Goal: Information Seeking & Learning: Learn about a topic

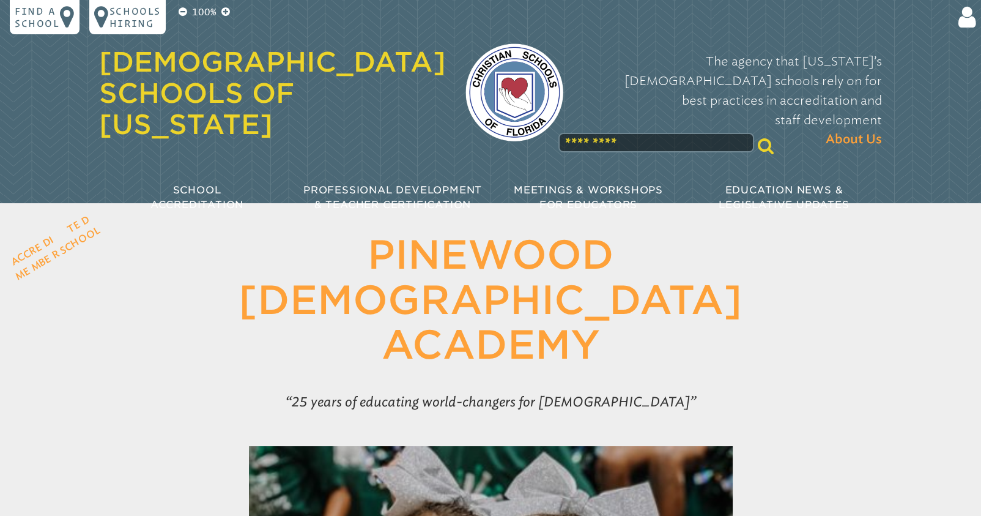
click at [509, 255] on h1 "[GEOGRAPHIC_DATA][DEMOGRAPHIC_DATA]" at bounding box center [490, 299] width 629 height 135
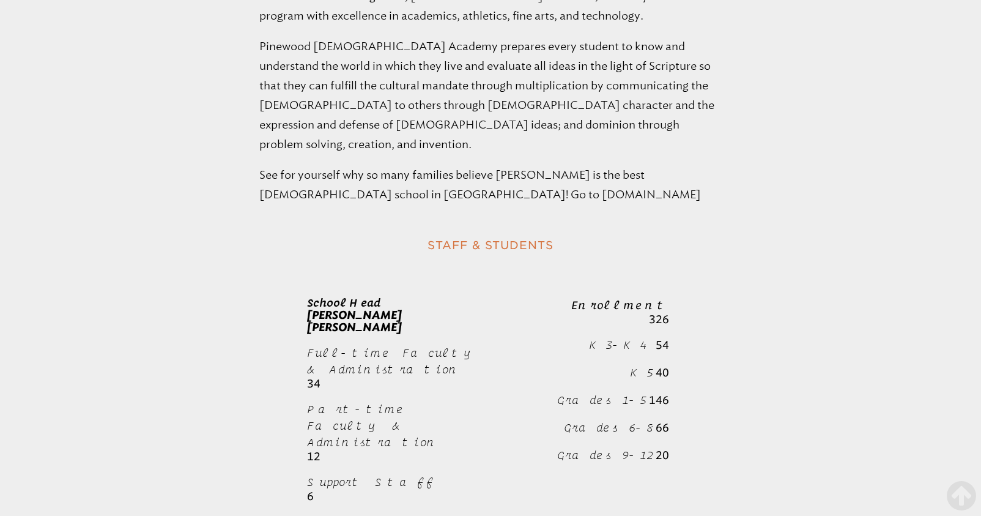
scroll to position [1141, 0]
click at [344, 475] on span "Support Staff" at bounding box center [371, 481] width 128 height 13
click at [519, 285] on div "272 54 Enrollment 326 K3-K4 54 K5 40 Grades 1-5 146 Grades 6-8 66 Grades 9-12 20" at bounding box center [571, 379] width 176 height 188
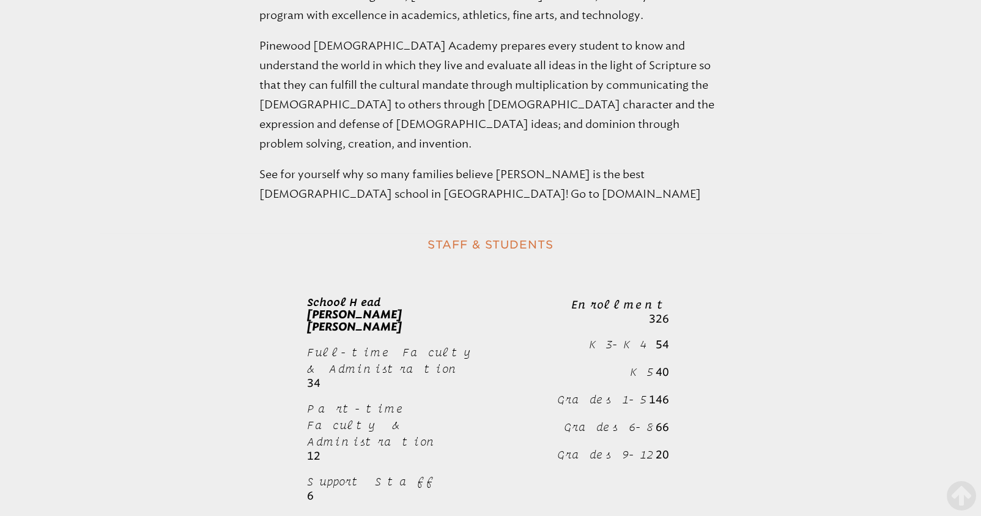
click at [659, 285] on div "School Head [PERSON_NAME] [PERSON_NAME] Full-time Faculty & Administration 34 P…" at bounding box center [490, 398] width 367 height 227
click at [786, 242] on div "Staff & Students School Head [PERSON_NAME] [PERSON_NAME] Full-time Faculty & Ad…" at bounding box center [490, 382] width 783 height 299
click at [796, 245] on div "Staff & Students School Head [PERSON_NAME] [PERSON_NAME] Full-time Faculty & Ad…" at bounding box center [490, 382] width 783 height 299
click at [793, 245] on div "Staff & Students School Head [PERSON_NAME] [PERSON_NAME] Full-time Faculty & Ad…" at bounding box center [490, 382] width 783 height 299
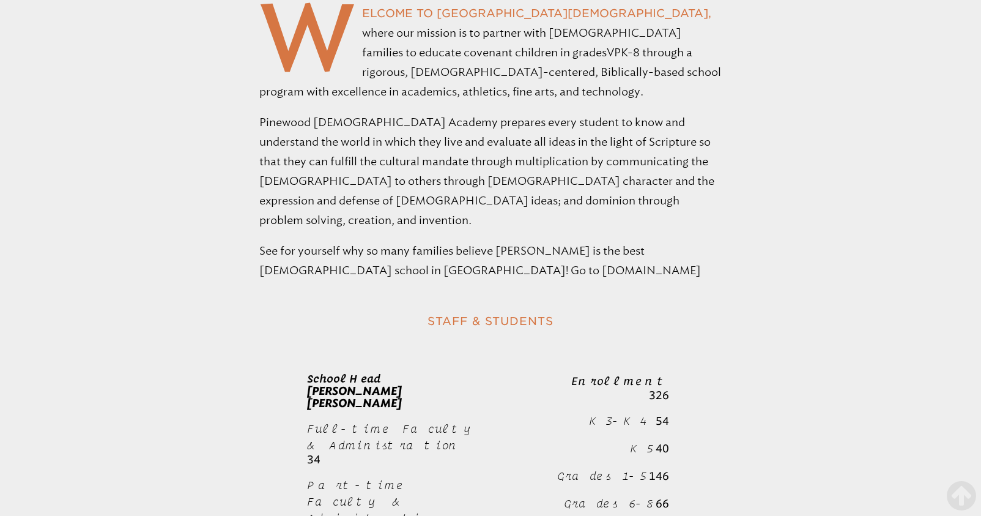
scroll to position [1059, 0]
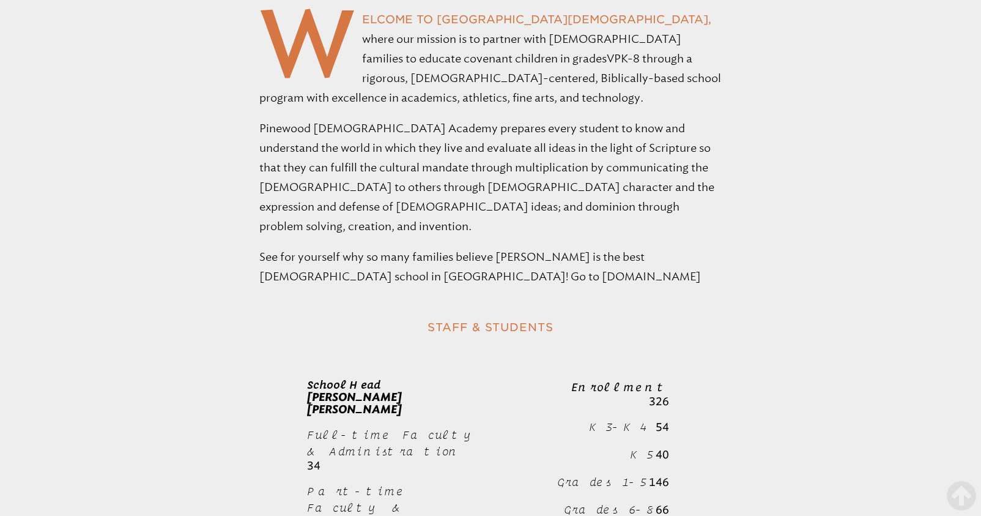
click at [653, 119] on p "Pinewood [DEMOGRAPHIC_DATA] Academy prepares every student to know and understa…" at bounding box center [490, 177] width 462 height 117
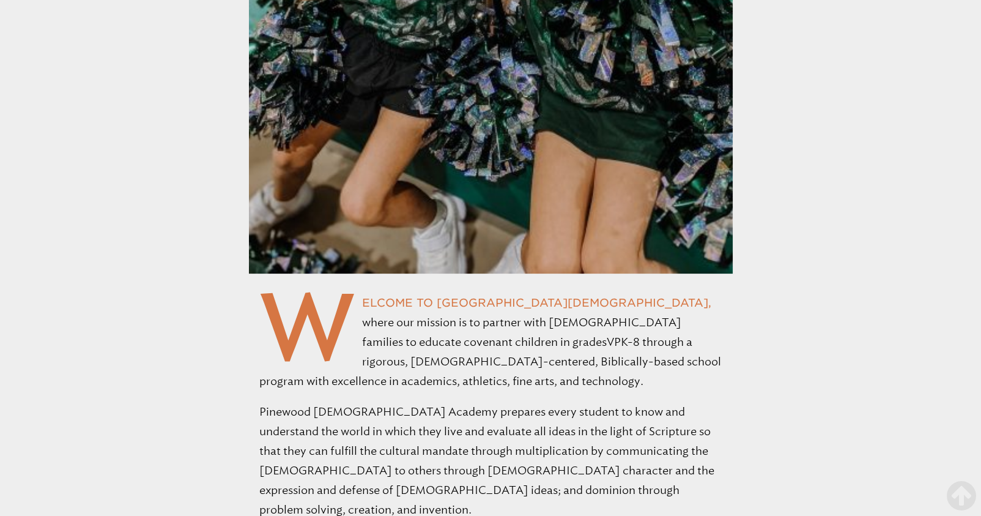
scroll to position [814, 0]
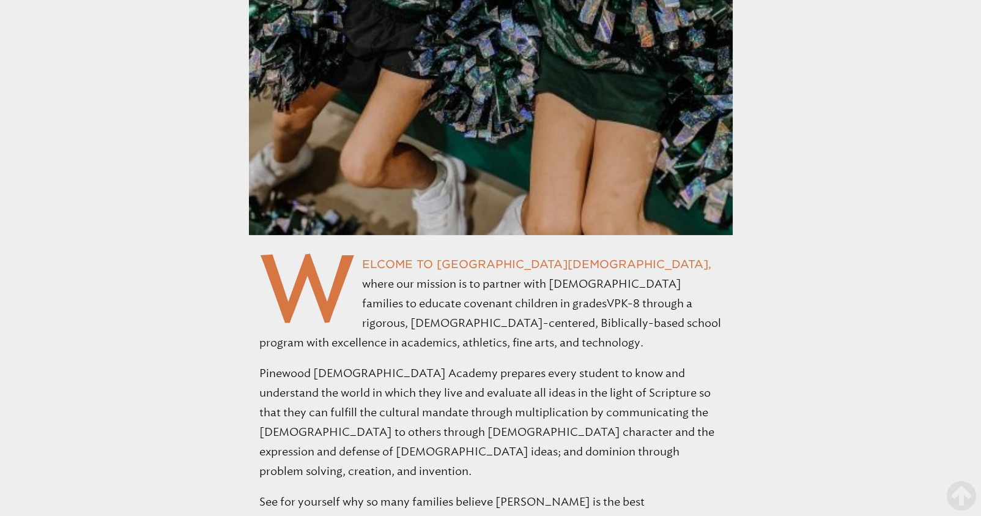
click at [446, 383] on p "Pinewood [DEMOGRAPHIC_DATA] Academy prepares every student to know and understa…" at bounding box center [490, 421] width 462 height 117
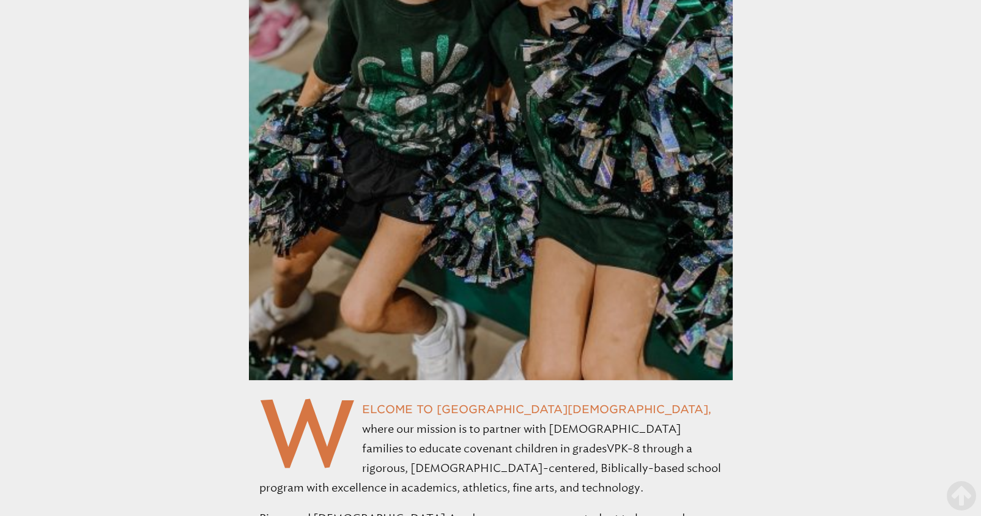
scroll to position [0, 0]
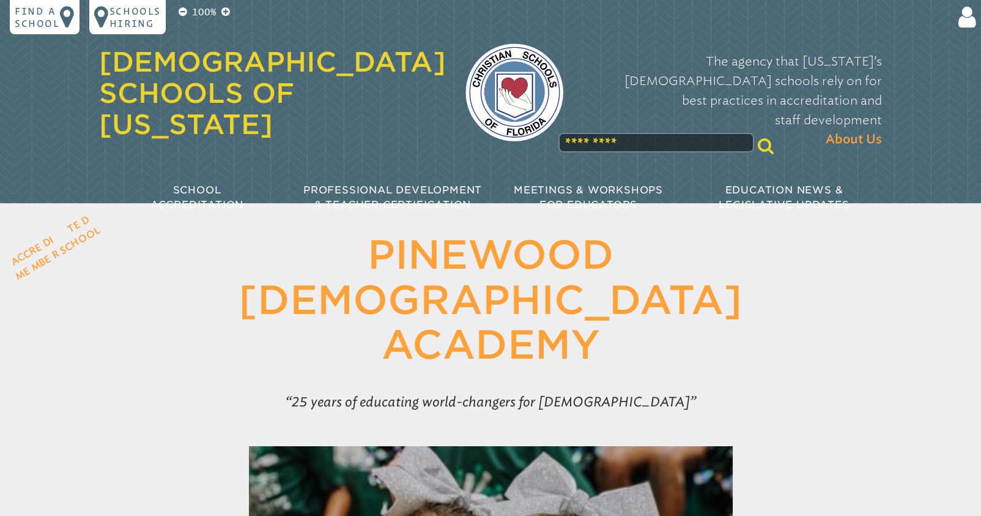
click at [677, 133] on input "text" at bounding box center [656, 143] width 196 height 20
click at [442, 249] on h1 "[GEOGRAPHIC_DATA][DEMOGRAPHIC_DATA]" at bounding box center [490, 299] width 629 height 135
click at [50, 246] on p "Accredited Member School" at bounding box center [54, 247] width 108 height 80
click at [823, 273] on header "Accredited Member School [GEOGRAPHIC_DATA][DEMOGRAPHIC_DATA] 25 years of educat…" at bounding box center [490, 324] width 981 height 184
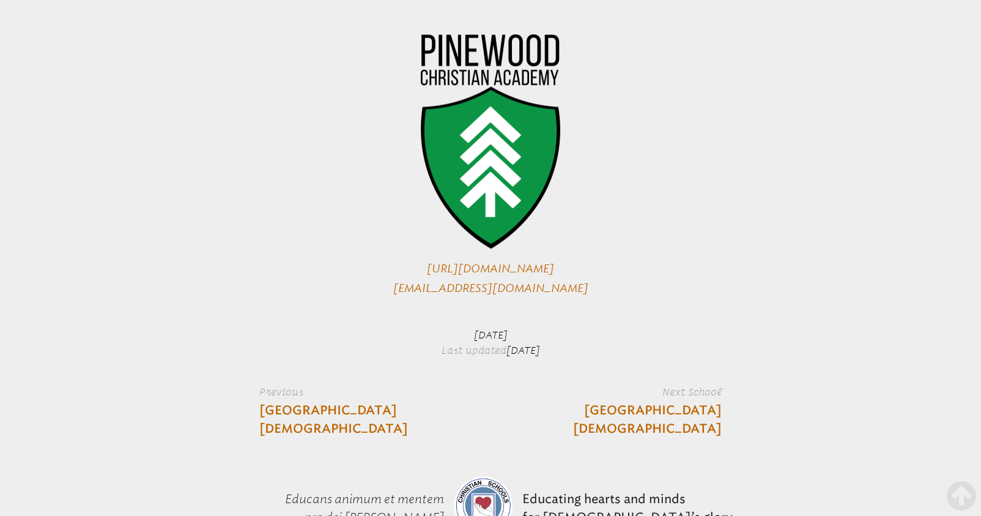
scroll to position [1681, 0]
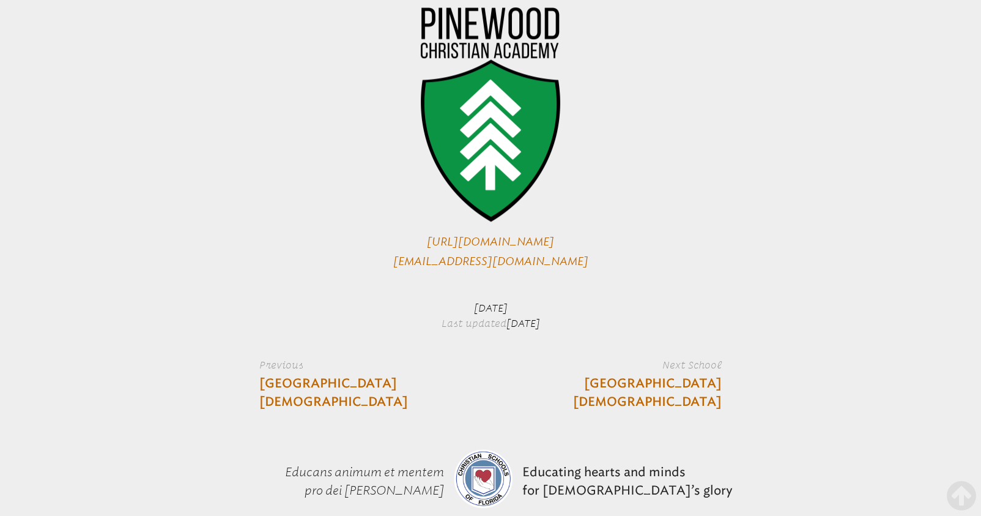
click at [564, 160] on p "[URL][DOMAIN_NAME] [EMAIL_ADDRESS][DOMAIN_NAME]" at bounding box center [490, 136] width 462 height 269
click at [552, 235] on link "[URL][DOMAIN_NAME]" at bounding box center [490, 241] width 127 height 13
